Goal: Task Accomplishment & Management: Manage account settings

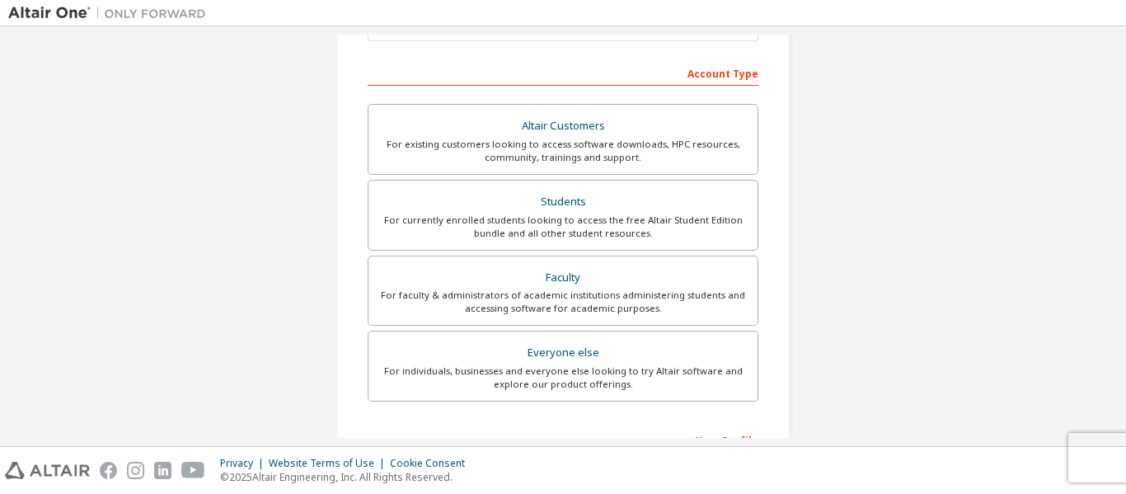
scroll to position [238, 0]
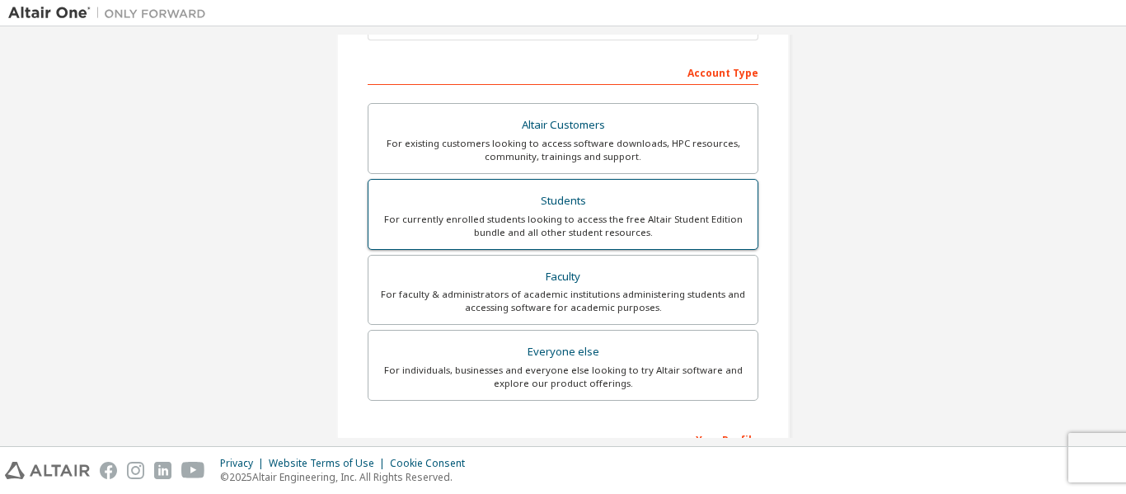
click at [646, 200] on div "Students" at bounding box center [562, 201] width 369 height 23
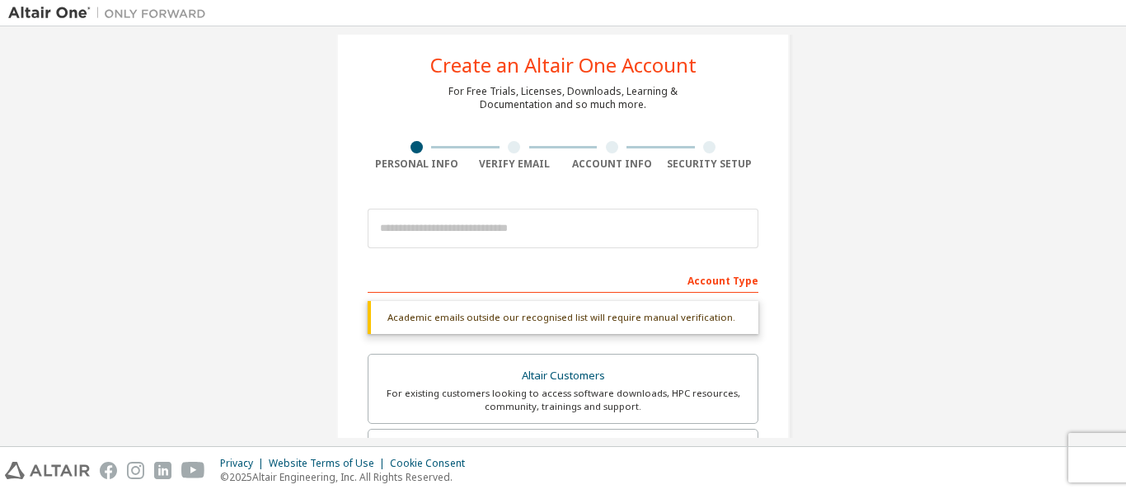
scroll to position [0, 0]
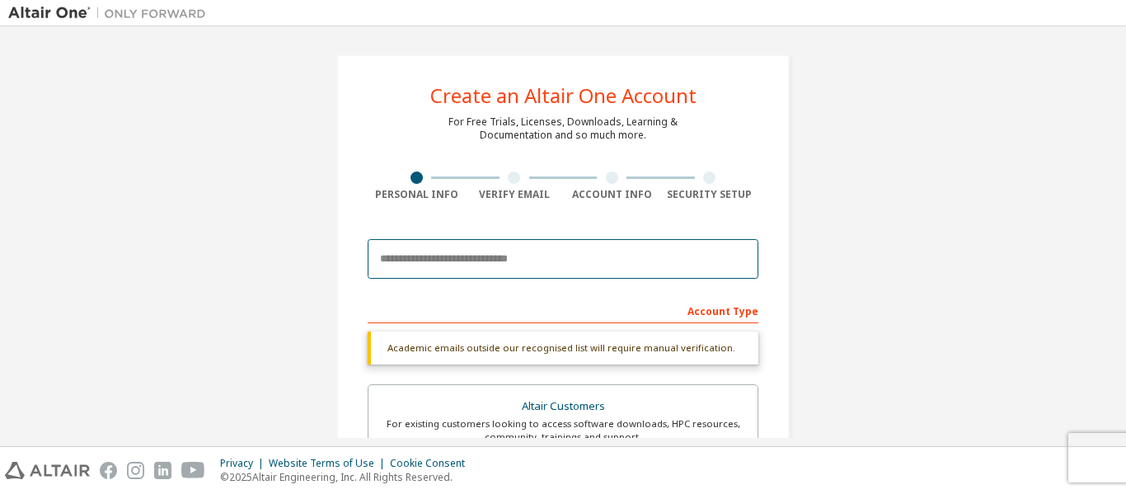
click at [633, 249] on input "email" at bounding box center [563, 259] width 391 height 40
type input "**********"
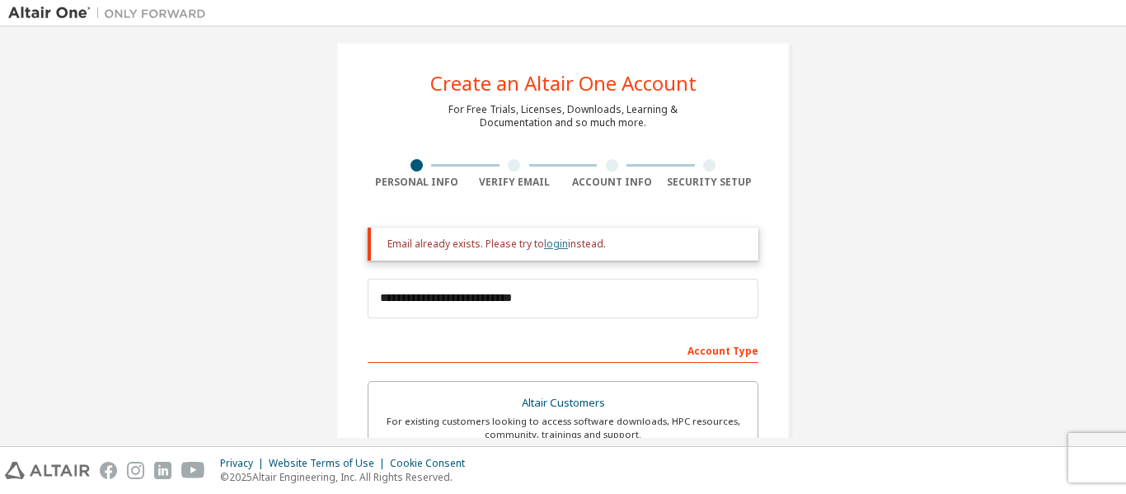
click at [550, 245] on link "login" at bounding box center [556, 243] width 24 height 14
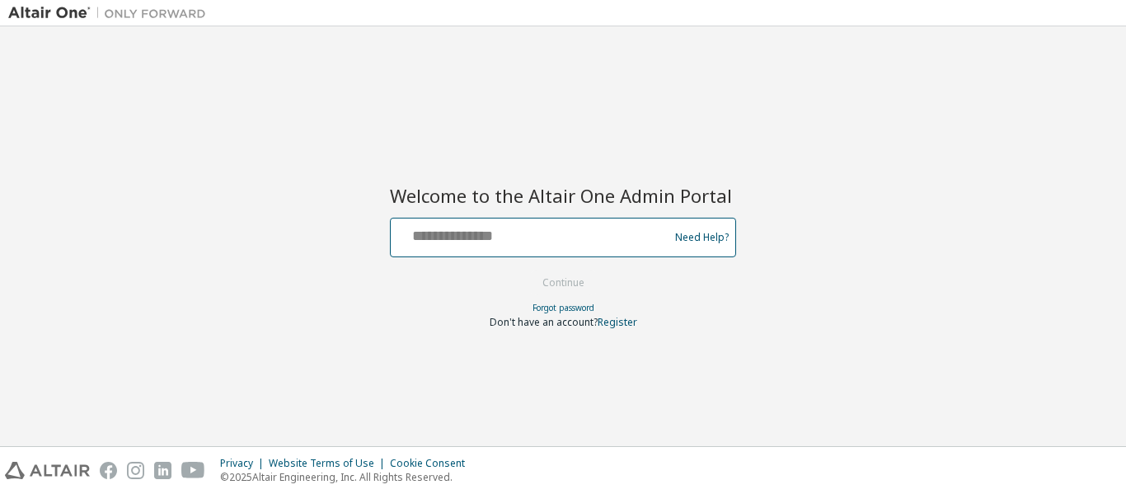
drag, startPoint x: 0, startPoint y: 0, endPoint x: 550, endPoint y: 245, distance: 602.4
click at [550, 245] on input "text" at bounding box center [531, 234] width 269 height 24
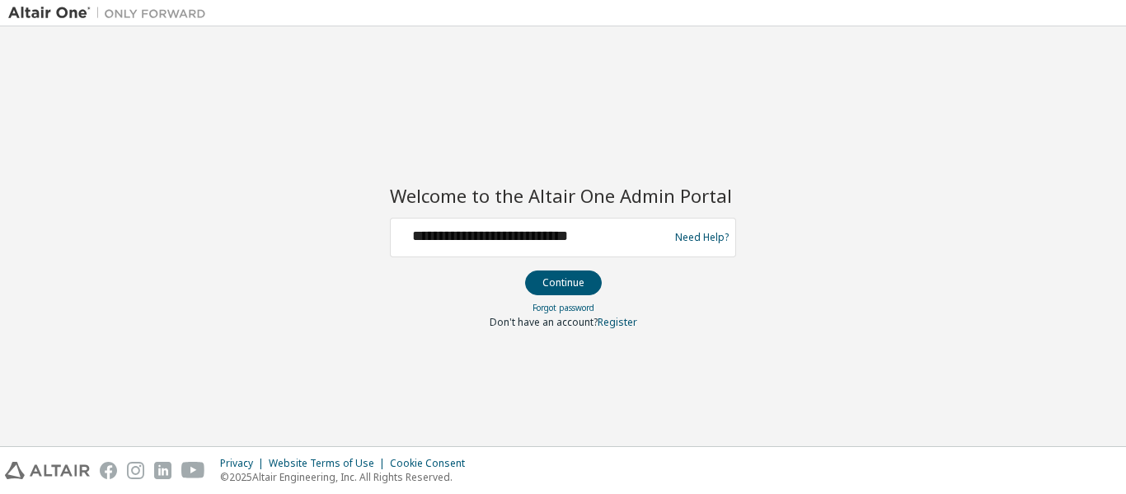
click at [589, 250] on div "**********" at bounding box center [531, 237] width 269 height 31
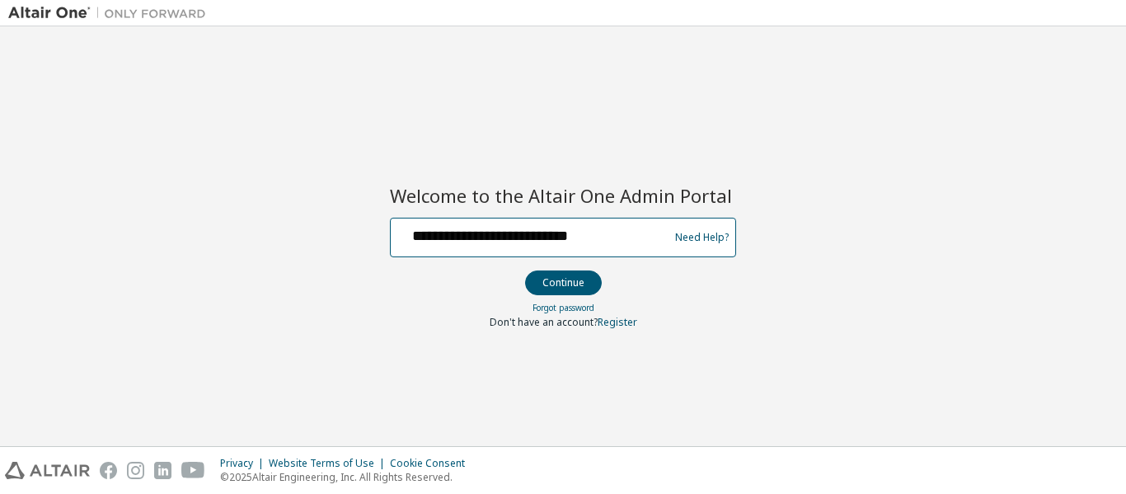
click at [575, 237] on input "**********" at bounding box center [531, 234] width 269 height 24
drag, startPoint x: 575, startPoint y: 237, endPoint x: 533, endPoint y: 235, distance: 42.1
click at [533, 235] on input "**********" at bounding box center [531, 234] width 269 height 24
type input "*"
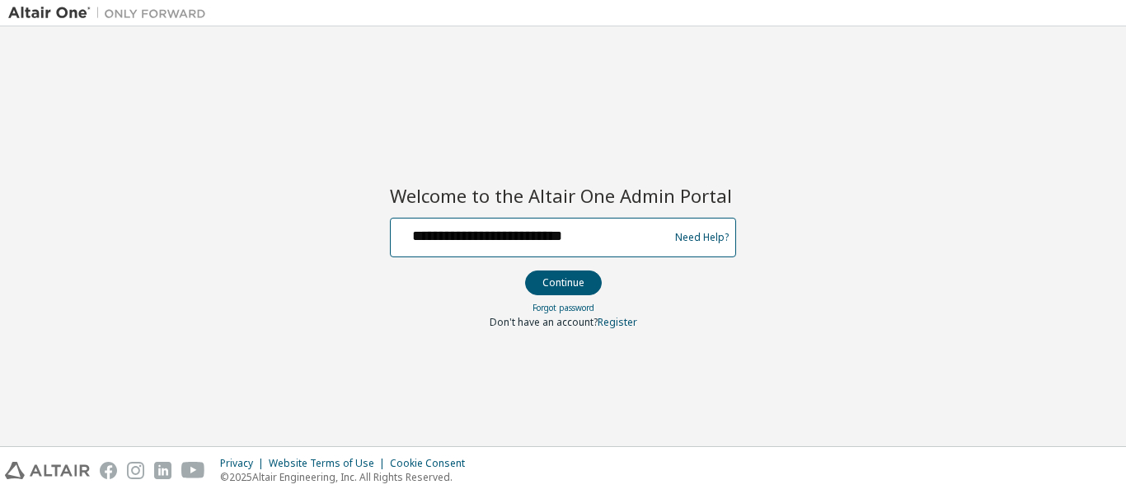
type input "**********"
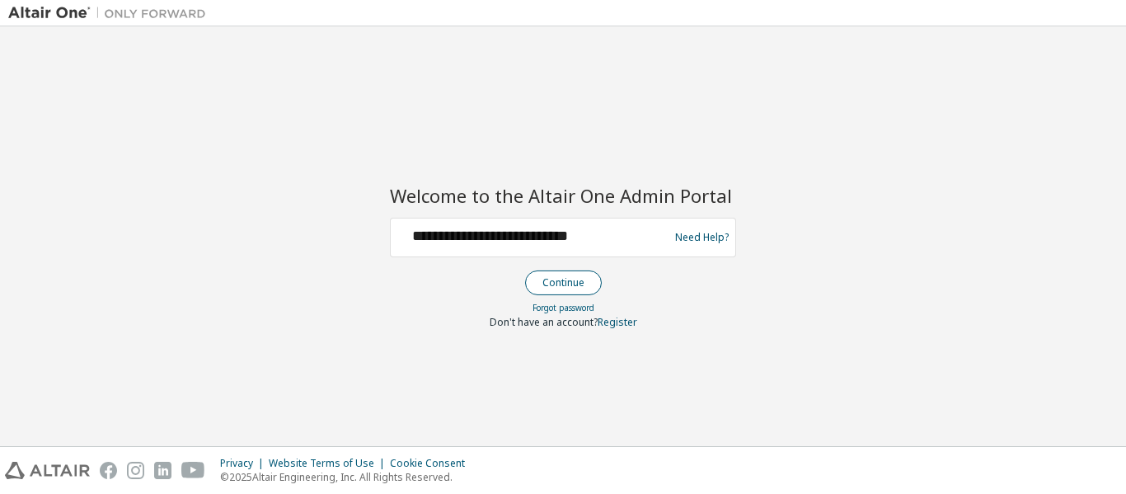
click at [588, 280] on button "Continue" at bounding box center [563, 282] width 77 height 25
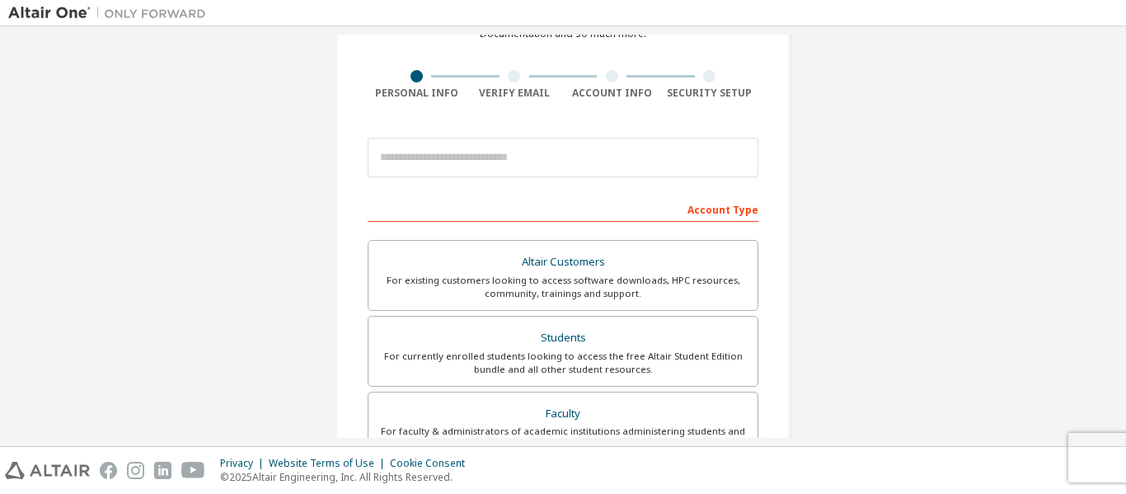
scroll to position [171, 0]
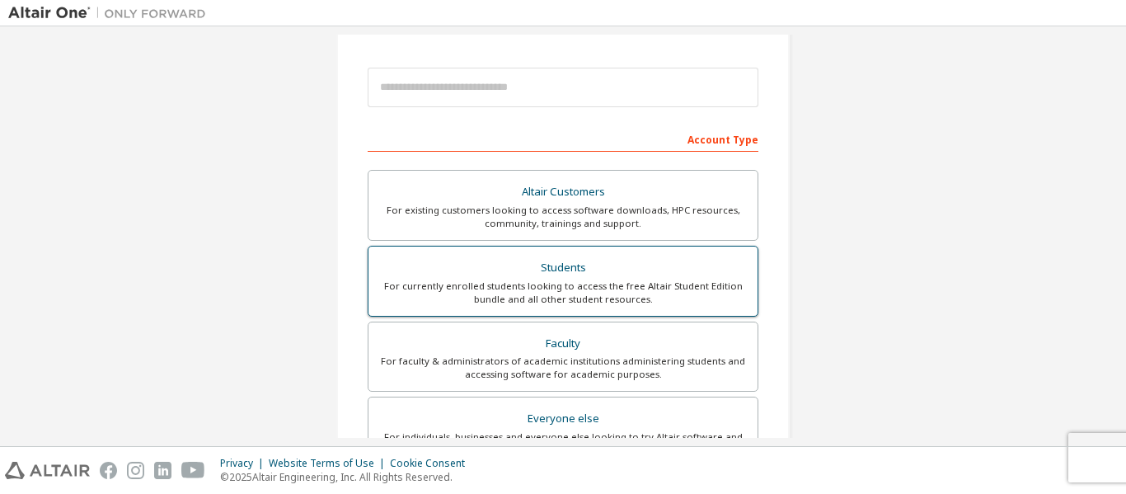
click at [452, 272] on div "Students" at bounding box center [562, 267] width 369 height 23
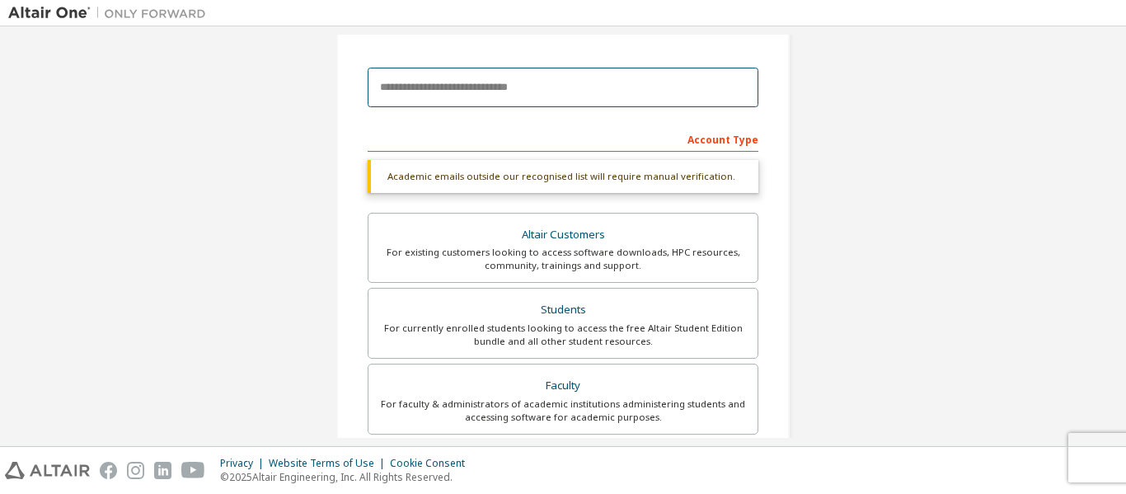
click at [460, 76] on input "email" at bounding box center [563, 88] width 391 height 40
type input "**********"
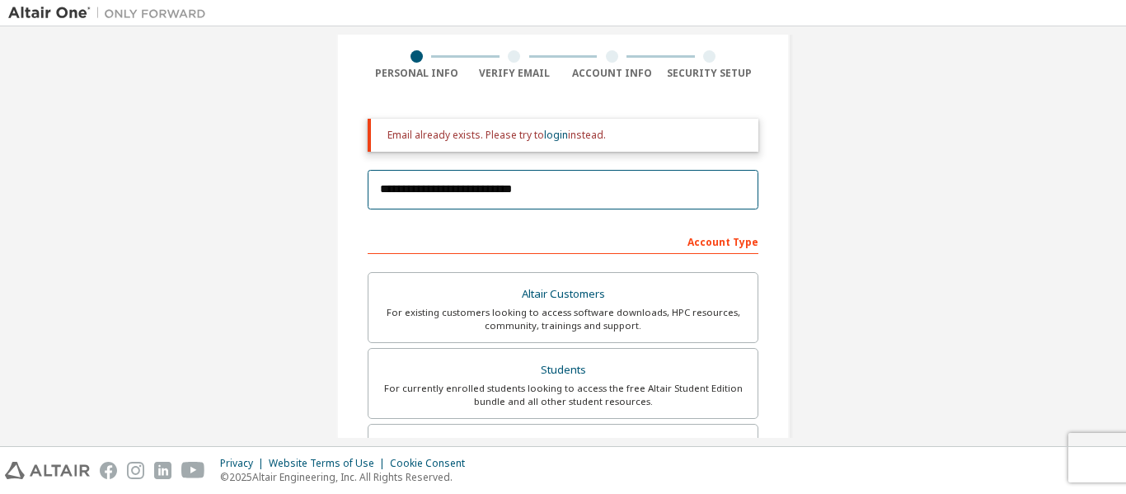
scroll to position [119, 0]
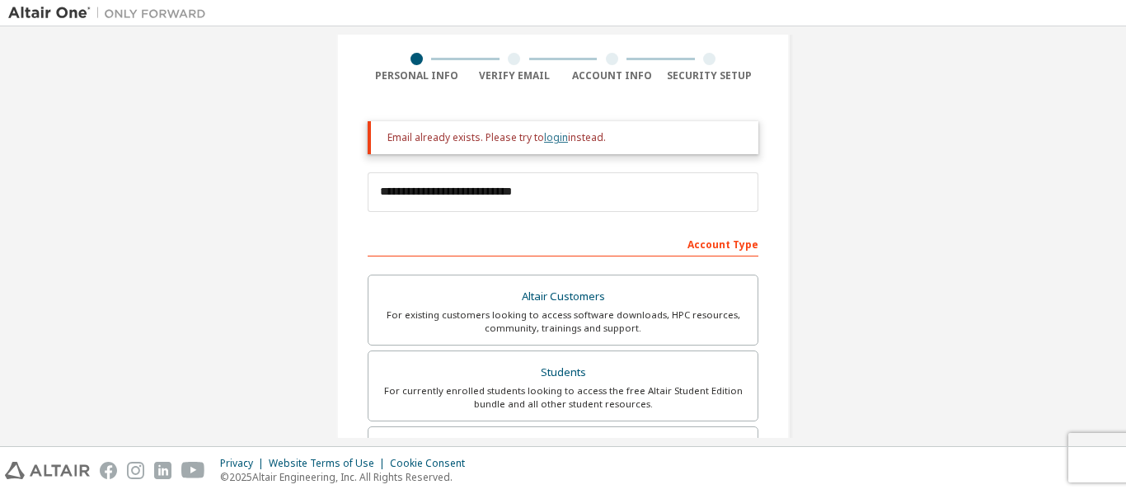
click at [554, 140] on link "login" at bounding box center [556, 137] width 24 height 14
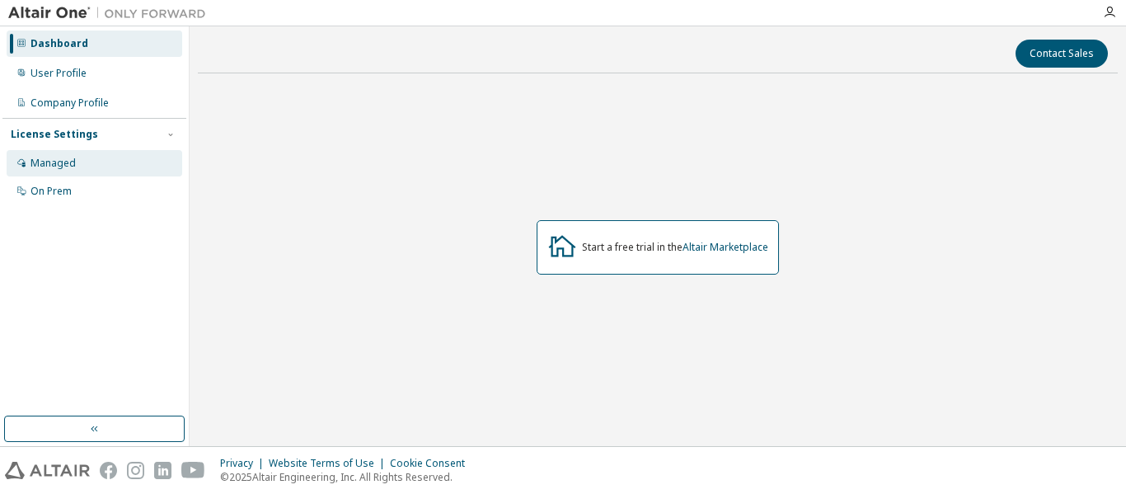
click at [110, 166] on div "Managed" at bounding box center [95, 163] width 176 height 26
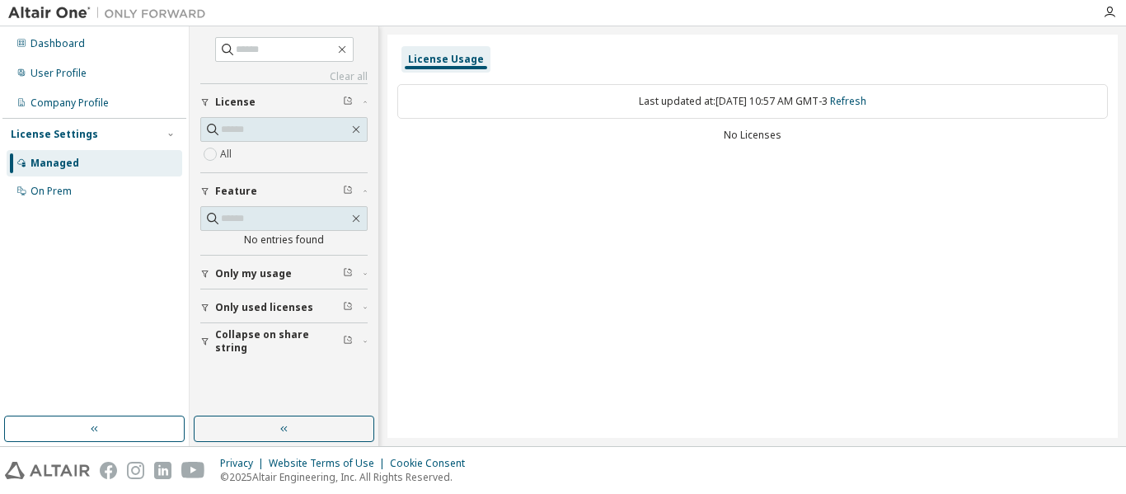
click at [315, 295] on button "Only used licenses" at bounding box center [283, 307] width 167 height 36
click at [266, 153] on div "All" at bounding box center [283, 154] width 167 height 20
click at [230, 161] on label "All" at bounding box center [227, 154] width 15 height 20
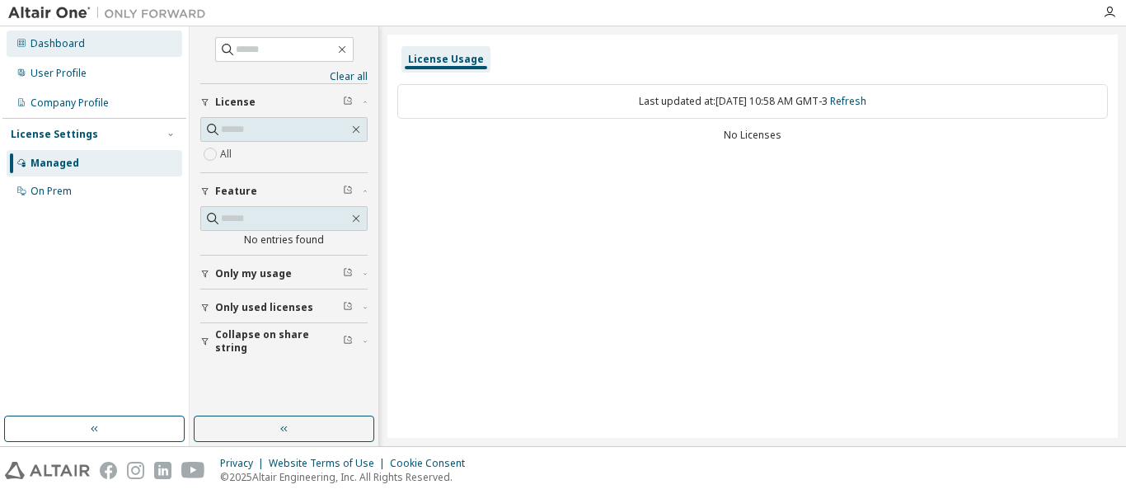
click at [78, 35] on div "Dashboard" at bounding box center [95, 43] width 176 height 26
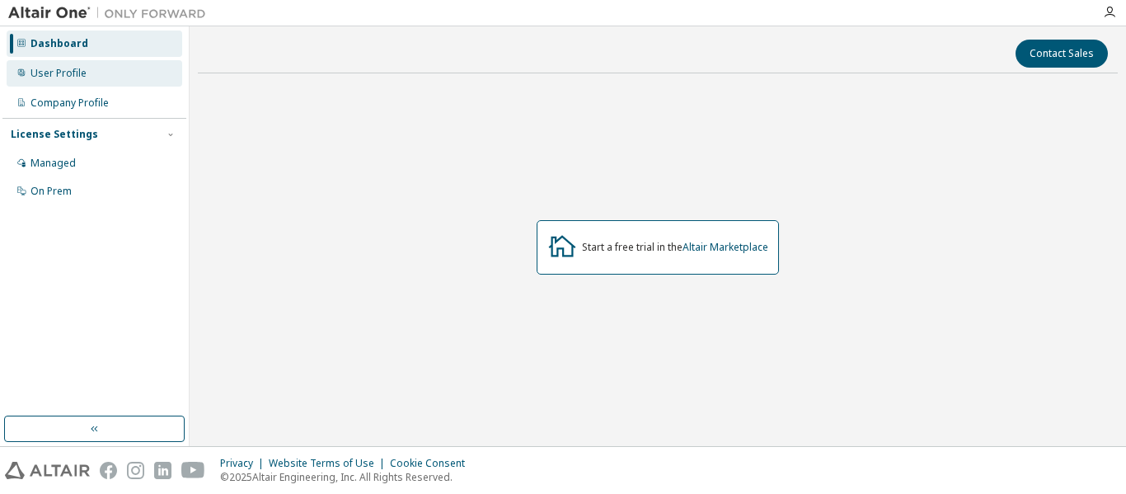
click at [91, 78] on div "User Profile" at bounding box center [95, 73] width 176 height 26
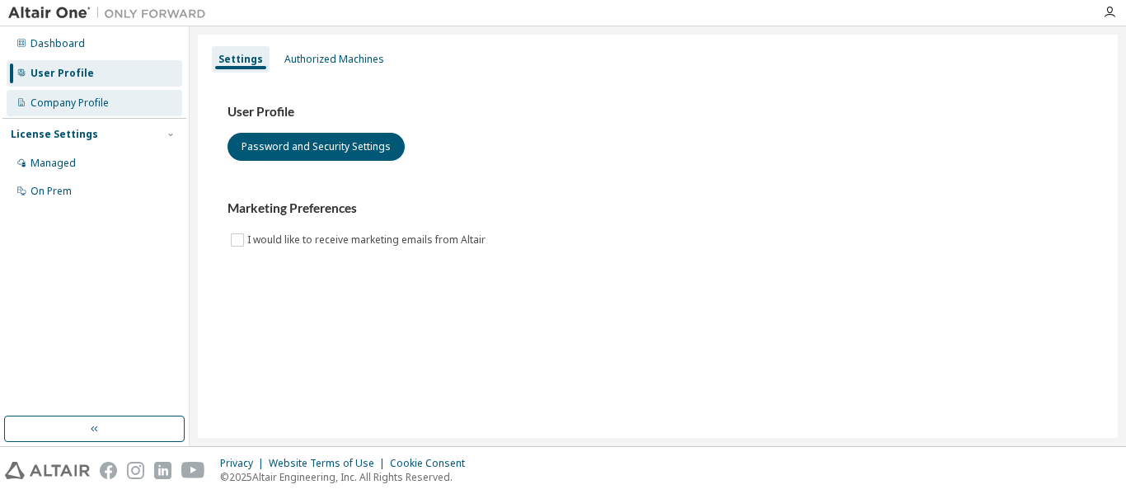
click at [102, 110] on div "Company Profile" at bounding box center [95, 103] width 176 height 26
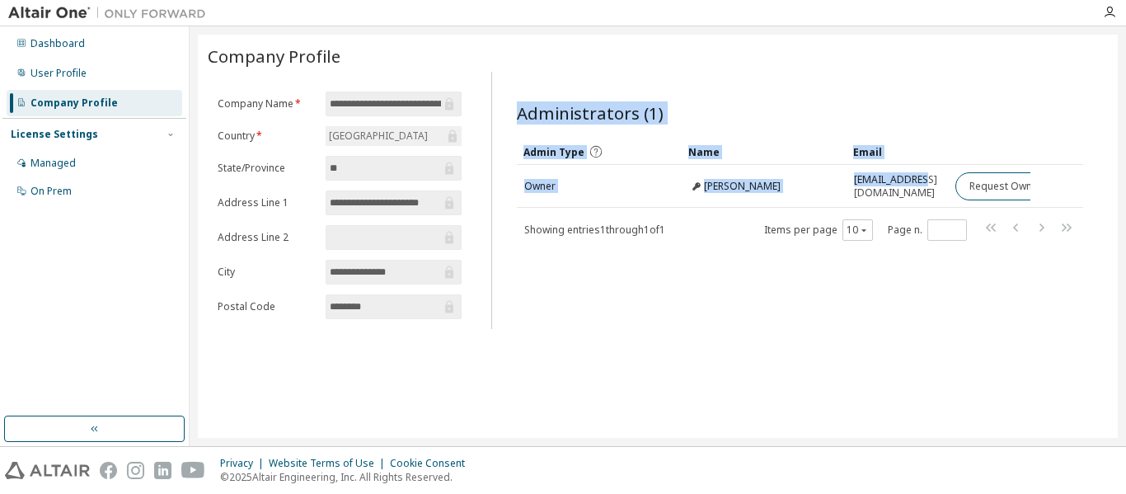
drag, startPoint x: 926, startPoint y: 199, endPoint x: 998, endPoint y: 208, distance: 72.2
click at [998, 208] on div "Admin Type Name Email Owner Lucas Machado lucas_machado@poli.ufrj.br Request Ow…" at bounding box center [800, 189] width 566 height 103
click at [1018, 298] on div "Administrators (1) Clear Load Save Save As Field Operator Value Select filter S…" at bounding box center [800, 205] width 606 height 247
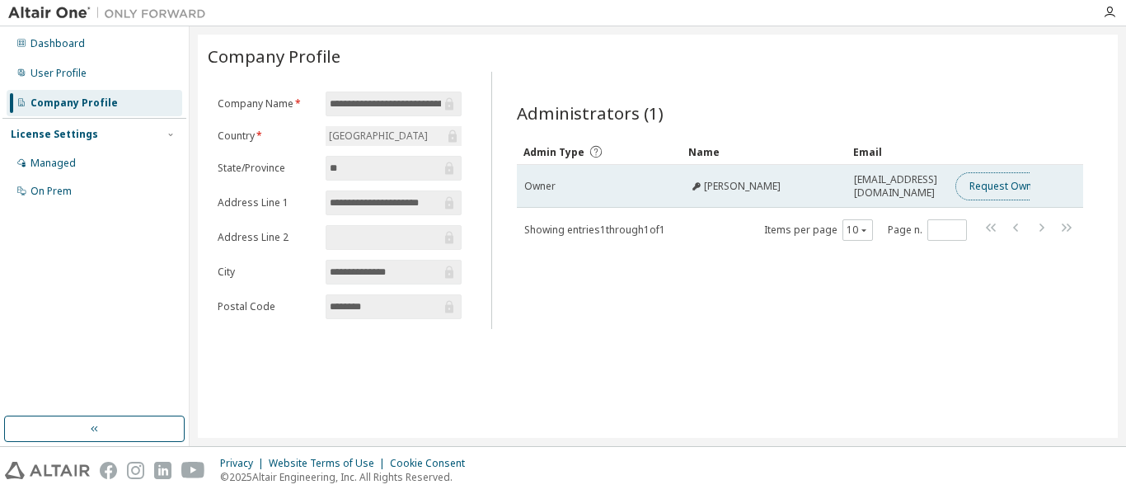
click at [993, 190] on button "Request Owner Change" at bounding box center [1024, 186] width 139 height 28
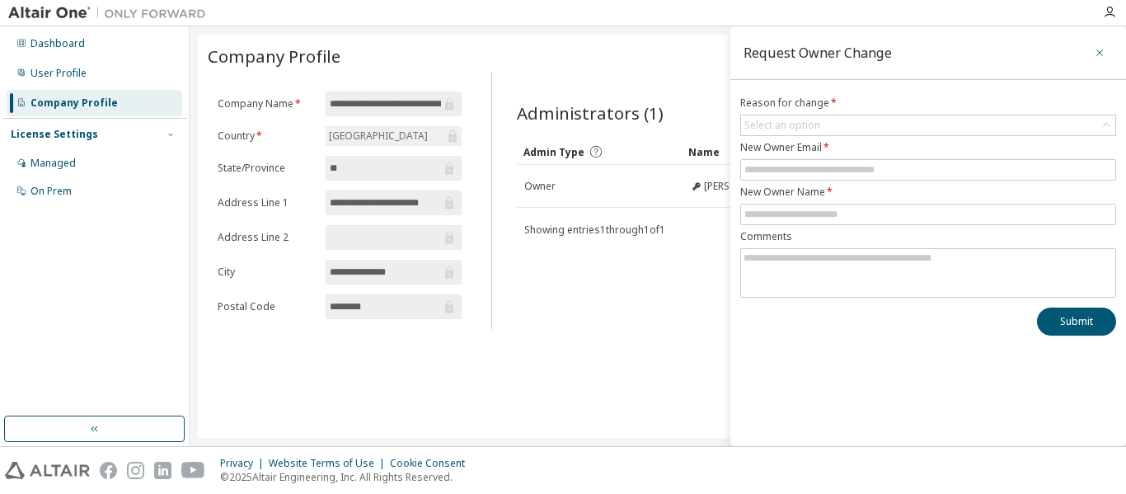
click at [1101, 55] on icon "button" at bounding box center [1099, 52] width 12 height 13
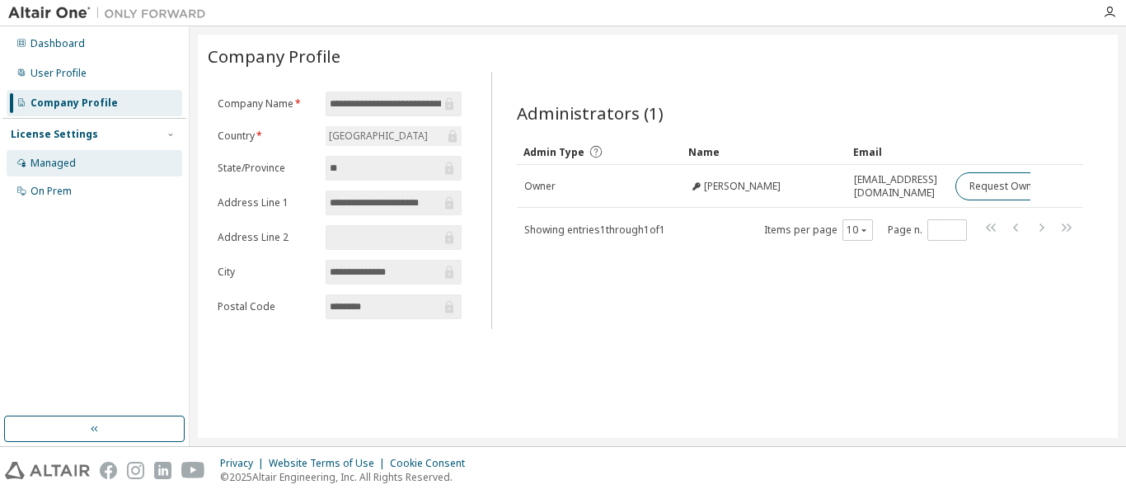
click at [49, 154] on div "Managed" at bounding box center [95, 163] width 176 height 26
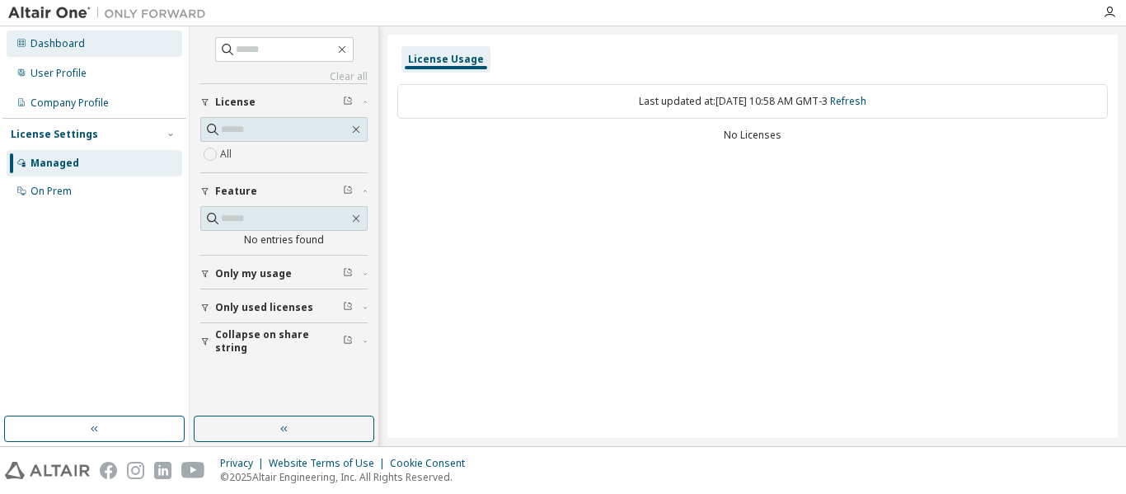
click at [96, 48] on div "Dashboard" at bounding box center [95, 43] width 176 height 26
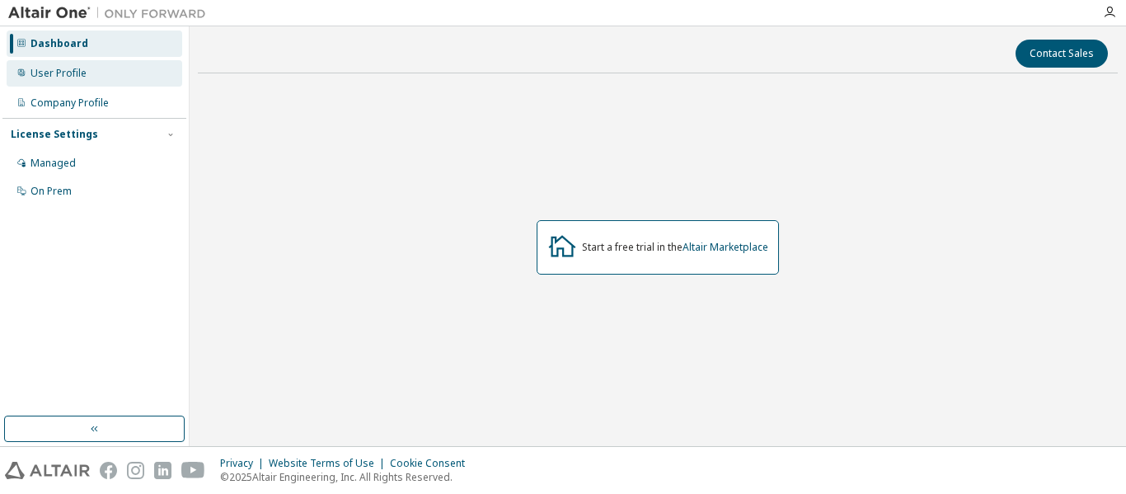
click at [84, 76] on div "User Profile" at bounding box center [58, 73] width 56 height 13
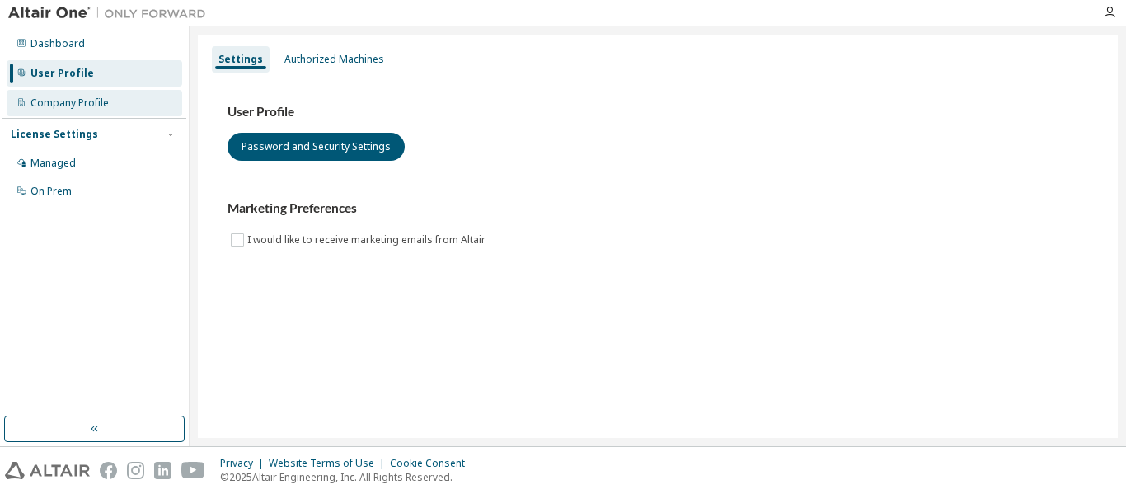
click at [91, 91] on div "Company Profile" at bounding box center [95, 103] width 176 height 26
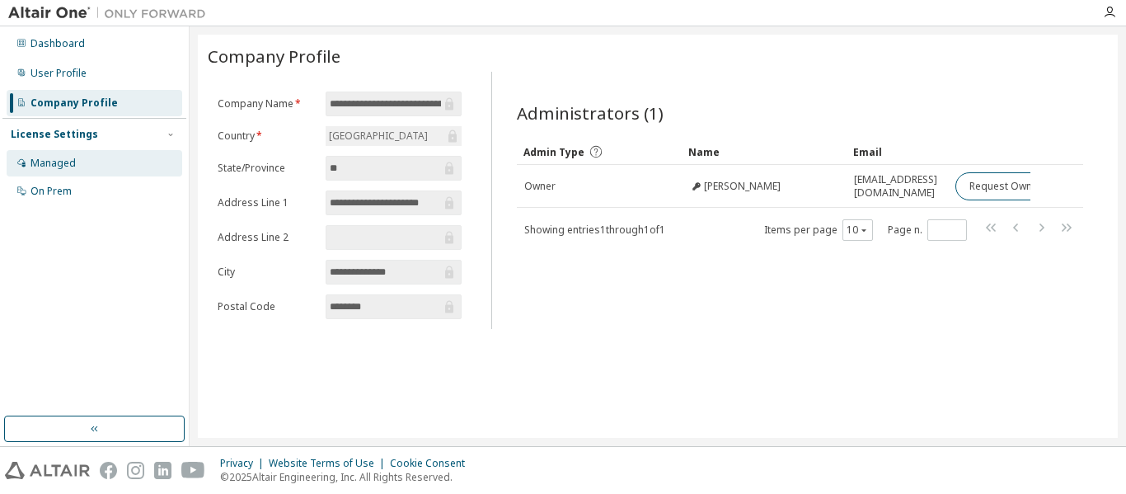
click at [81, 173] on div "Managed" at bounding box center [95, 163] width 176 height 26
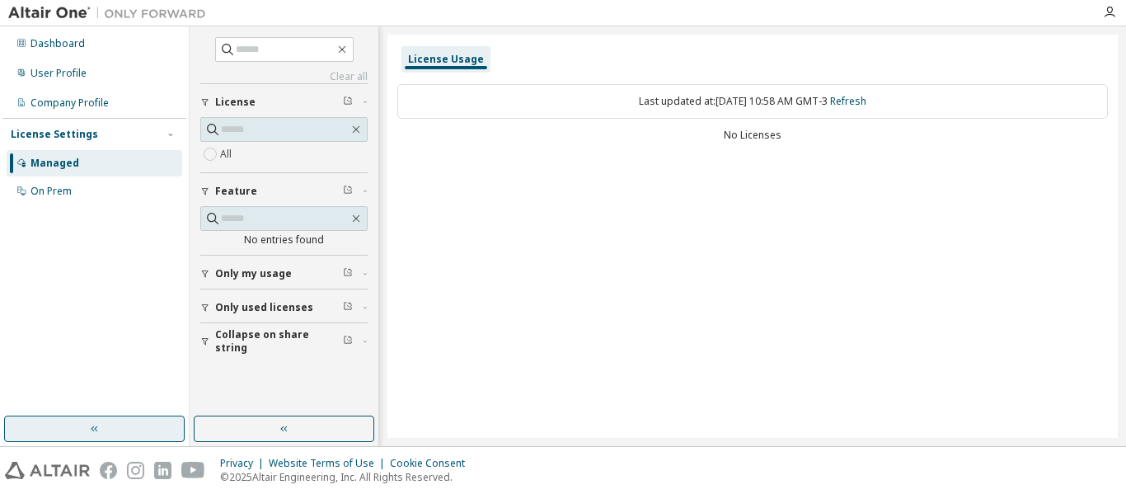
click at [157, 428] on button "button" at bounding box center [94, 428] width 180 height 26
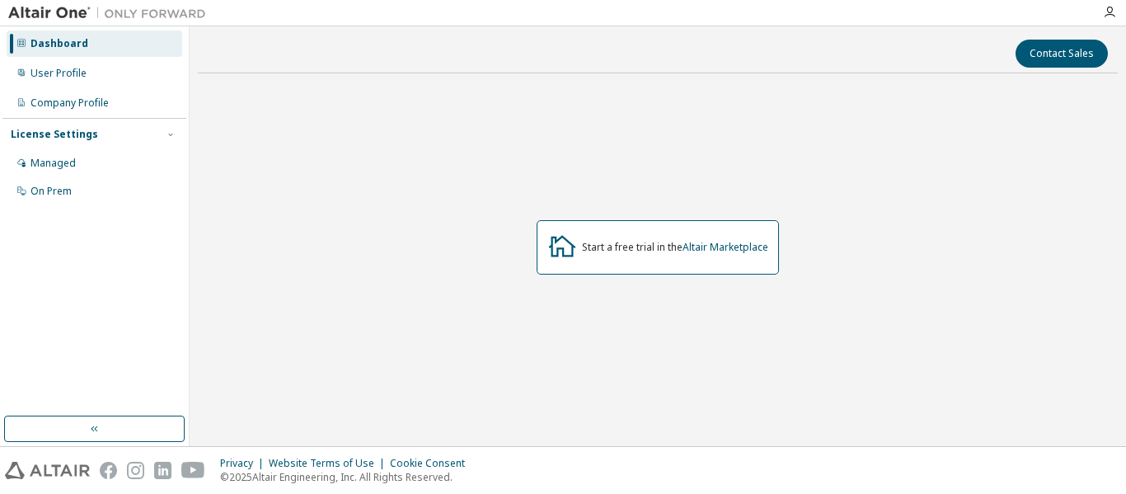
click at [564, 178] on div "Start a free trial in the Altair Marketplace" at bounding box center [658, 247] width 920 height 321
click at [698, 245] on link "Altair Marketplace" at bounding box center [725, 247] width 86 height 14
